Goal: Transaction & Acquisition: Purchase product/service

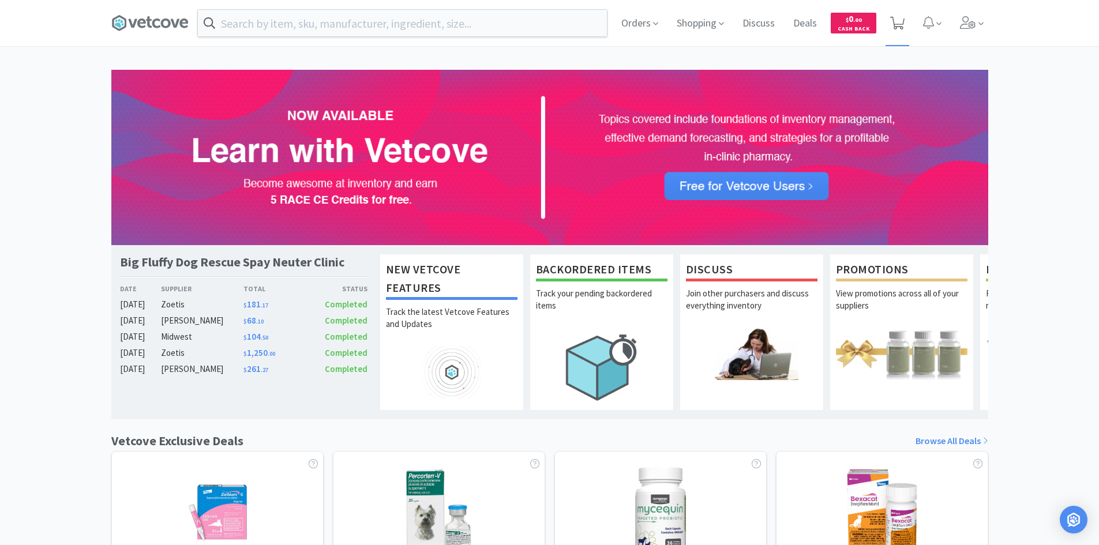
click at [905, 22] on span at bounding box center [897, 23] width 24 height 46
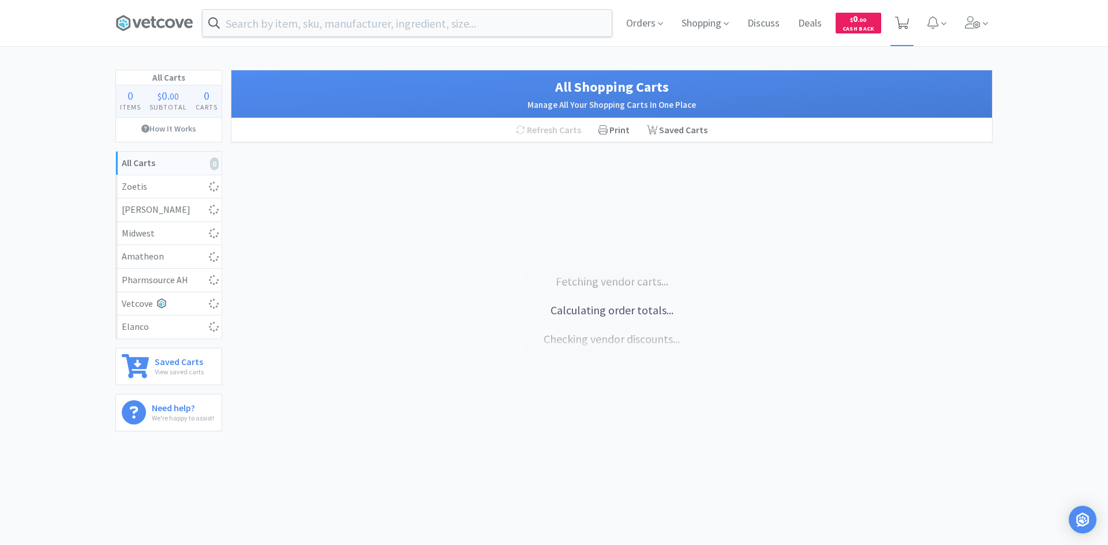
select select "1"
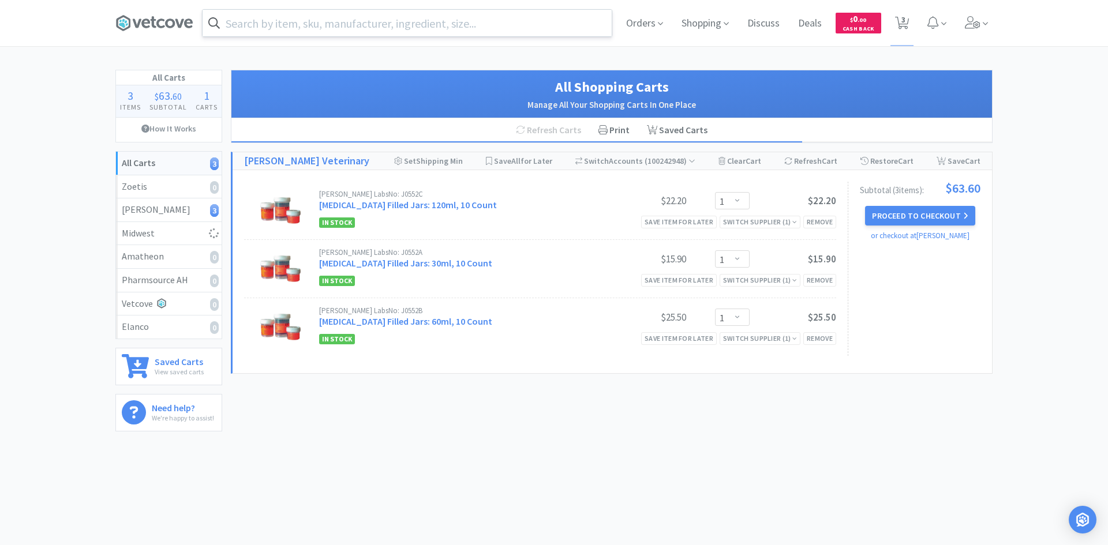
select select "3"
select select "1"
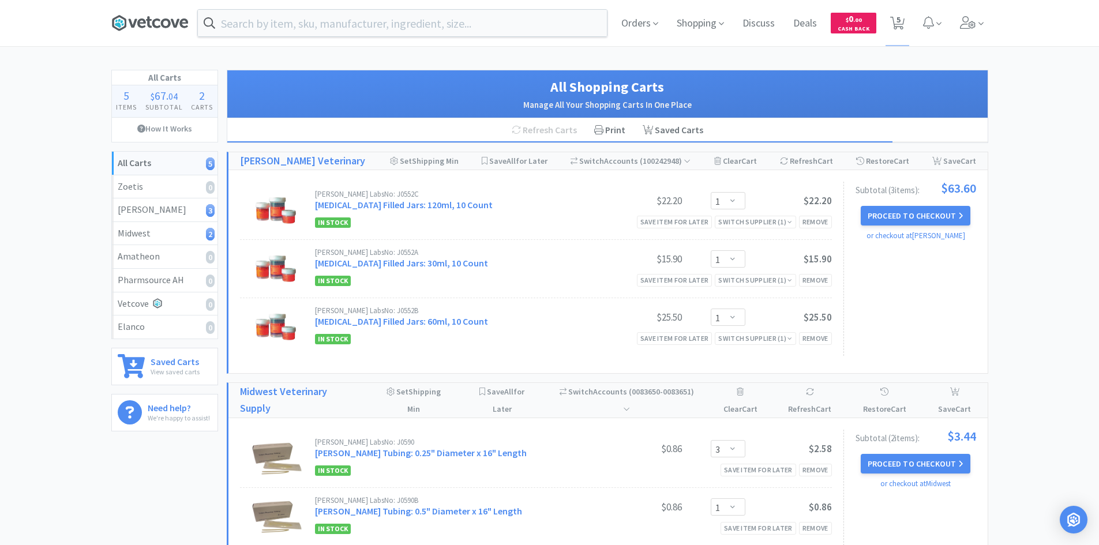
click at [181, 23] on icon at bounding box center [184, 22] width 9 height 9
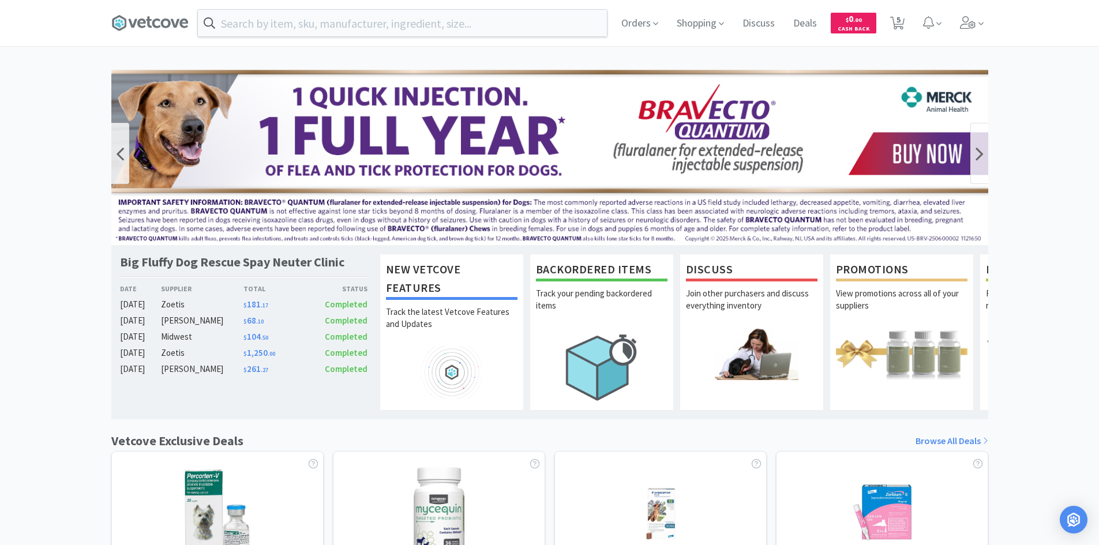
click at [471, 108] on img at bounding box center [549, 157] width 877 height 175
type input "865524"
select select "1"
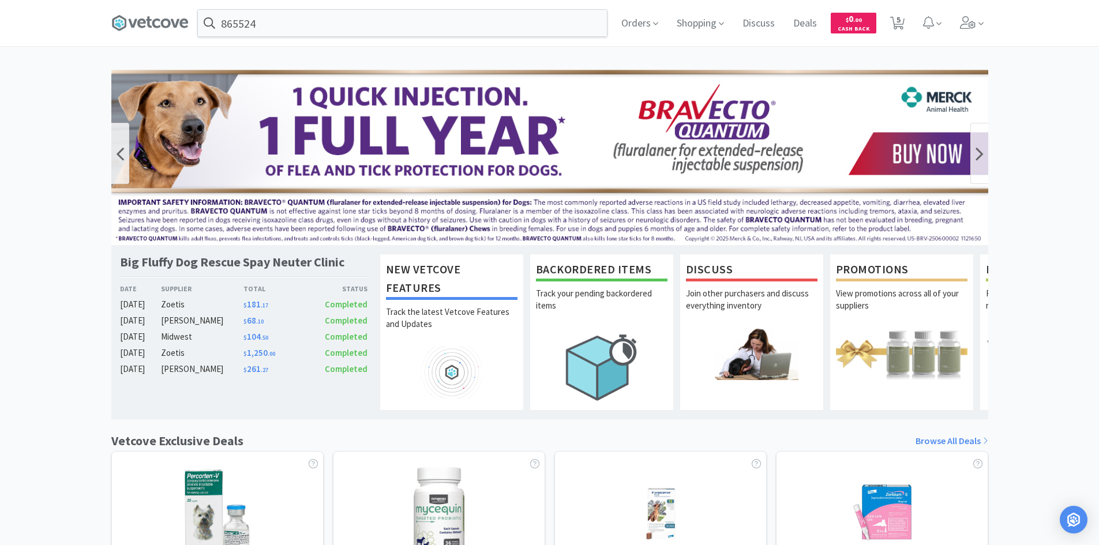
select select "3"
select select "1"
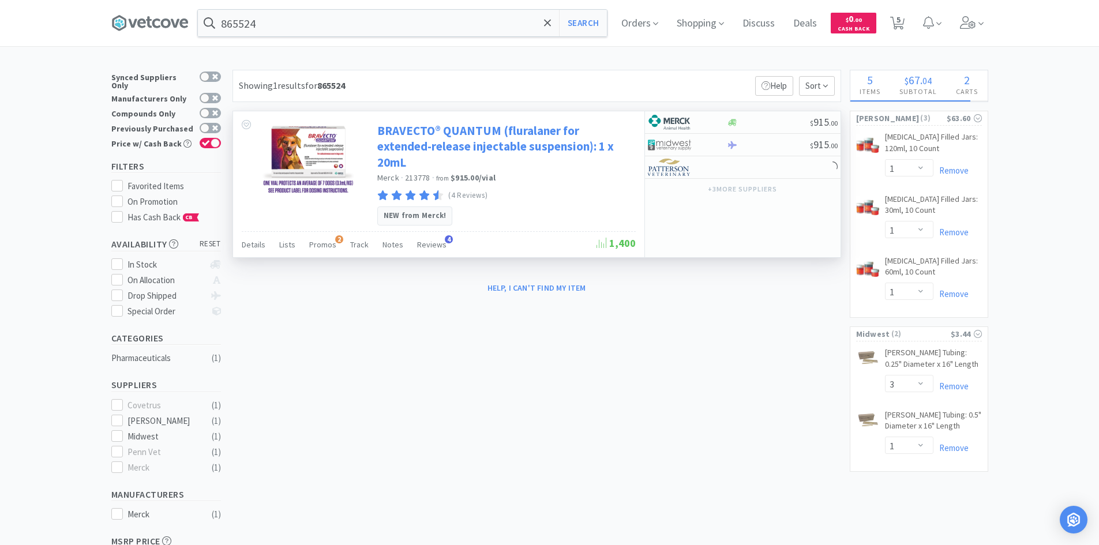
click at [473, 136] on link "BRAVECTO® QUANTUM (fluralaner for extended-release injectable suspension): 1 x …" at bounding box center [505, 146] width 256 height 47
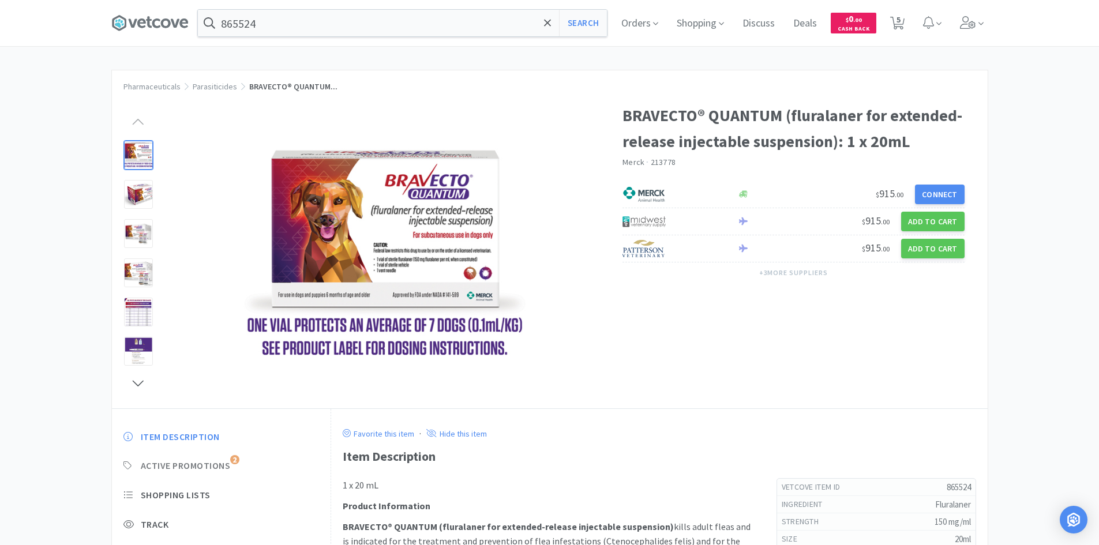
click at [208, 464] on span "Active Promotions" at bounding box center [186, 466] width 90 height 12
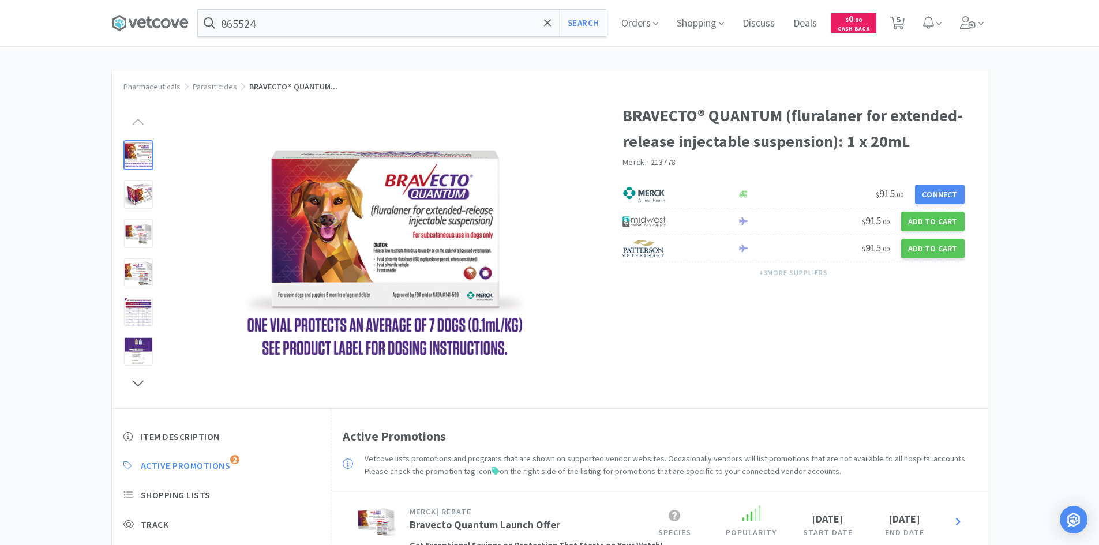
click at [157, 32] on span at bounding box center [154, 23] width 87 height 46
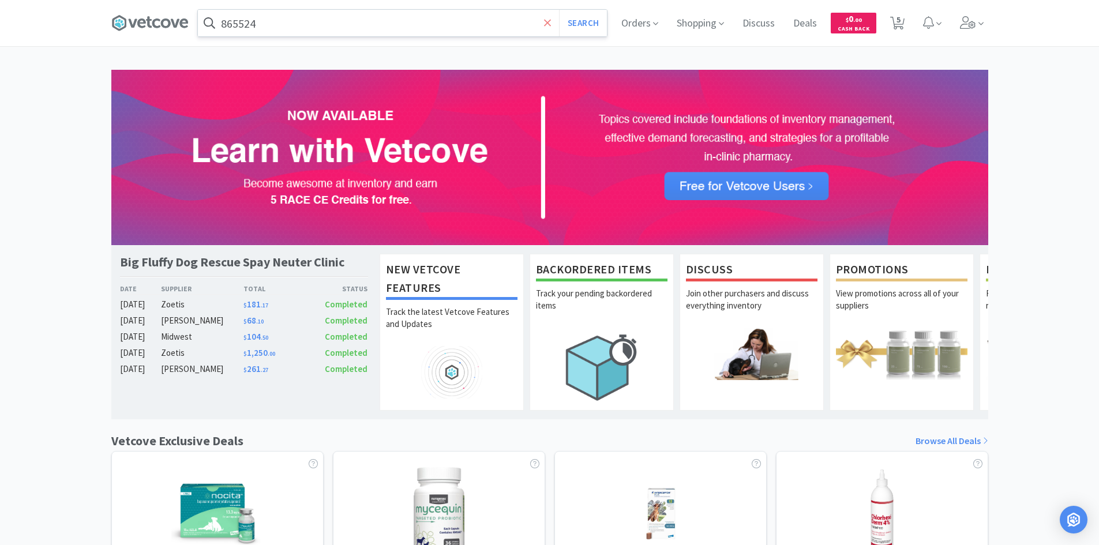
click at [547, 22] on icon at bounding box center [547, 22] width 7 height 7
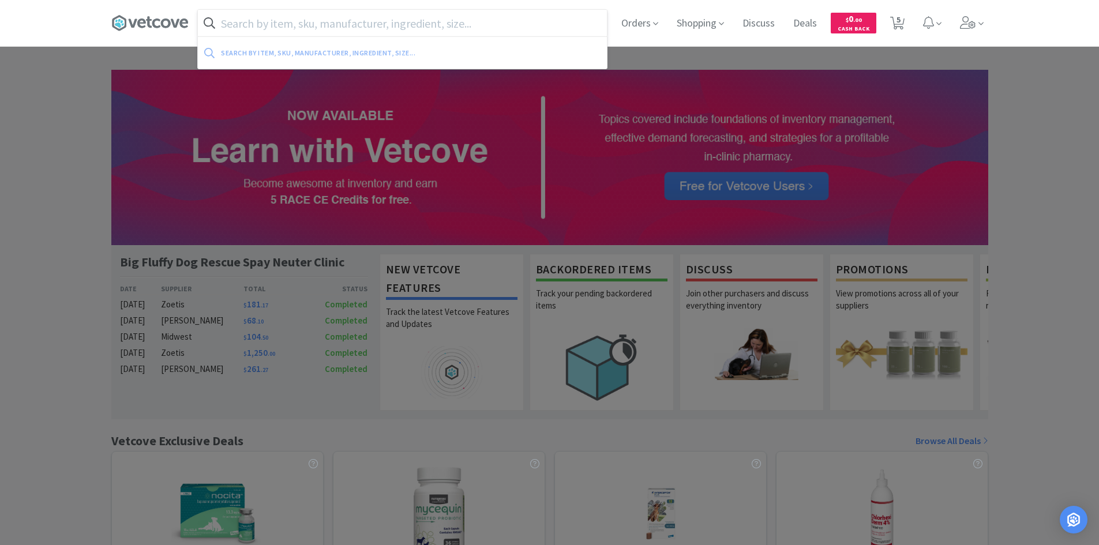
click at [468, 27] on input "text" at bounding box center [402, 23] width 409 height 27
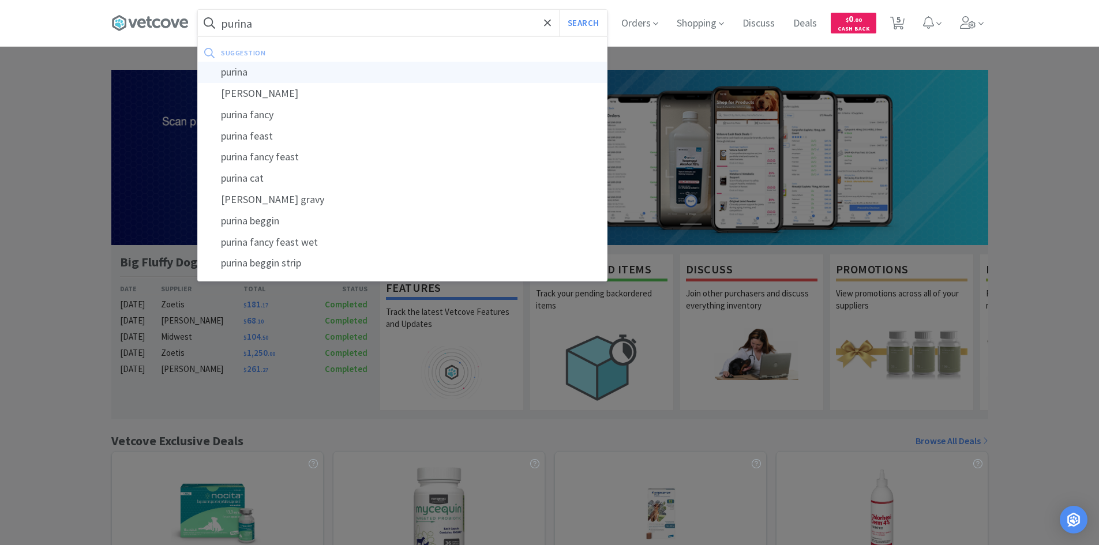
type input "purina"
click at [404, 66] on div "purina" at bounding box center [402, 72] width 409 height 21
select select "1"
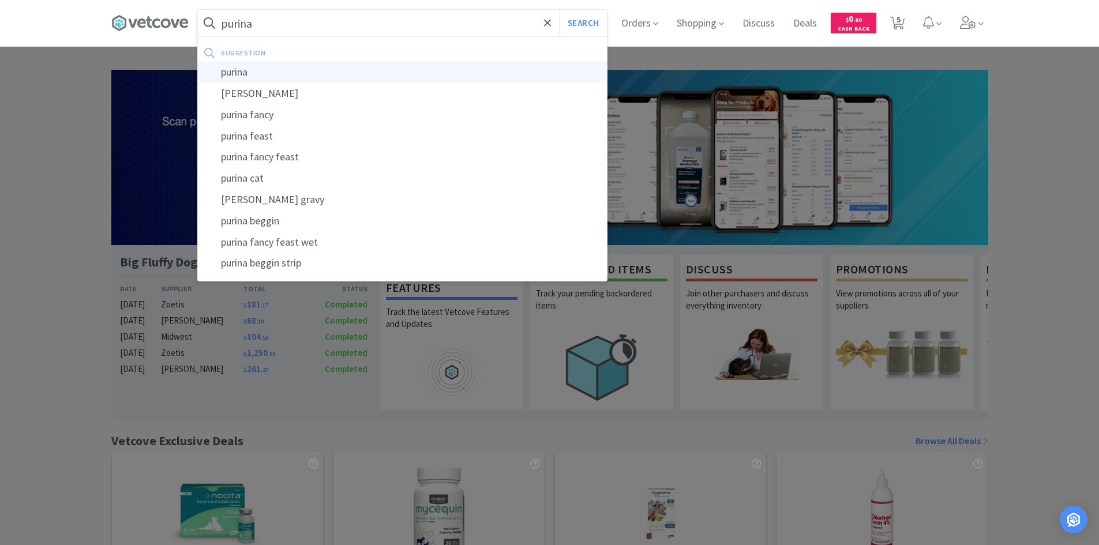
select select "3"
select select "1"
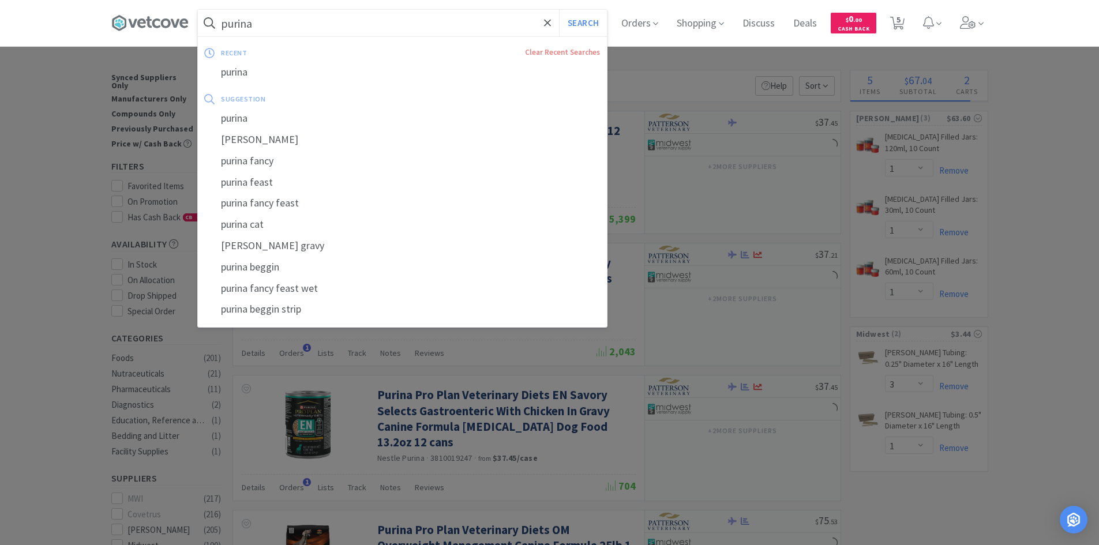
click at [403, 26] on input "purina" at bounding box center [402, 23] width 409 height 27
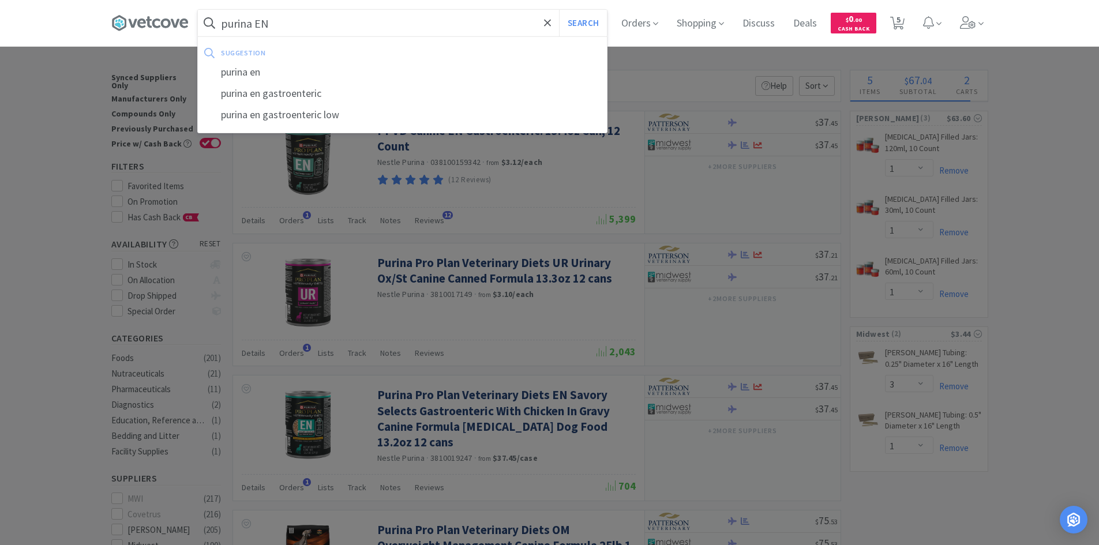
type input "purina EN"
click at [559, 10] on button "Search" at bounding box center [583, 23] width 48 height 27
